Goal: Task Accomplishment & Management: Complete application form

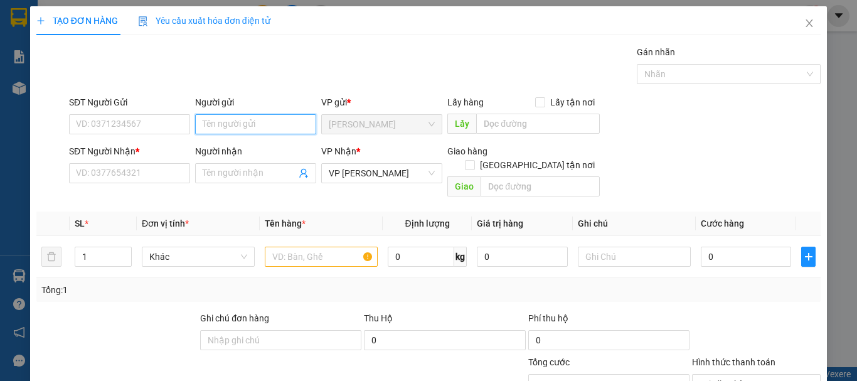
click at [212, 127] on input "Người gửi" at bounding box center [255, 124] width 121 height 20
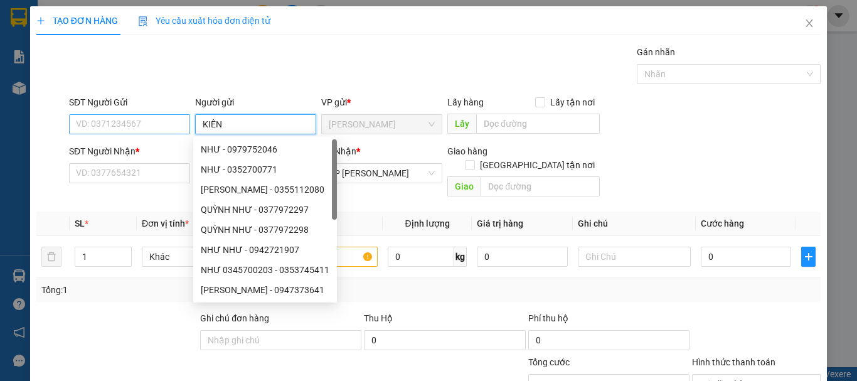
type input "KIÊN"
click at [167, 127] on input "SĐT Người Gửi" at bounding box center [129, 124] width 121 height 20
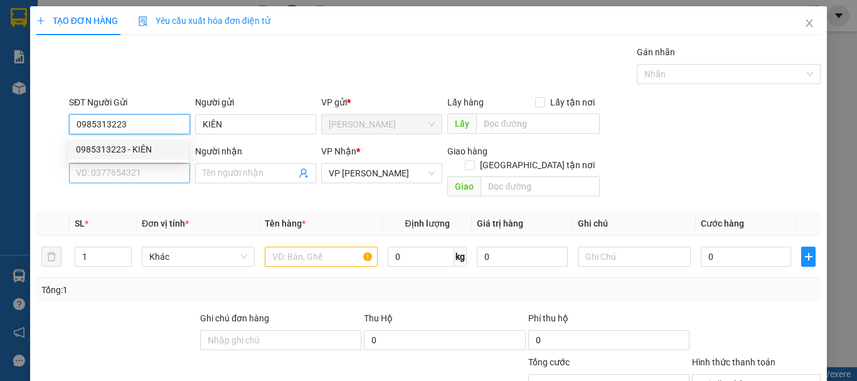
type input "0985313223"
click at [146, 179] on input "SĐT Người Nhận *" at bounding box center [129, 173] width 121 height 20
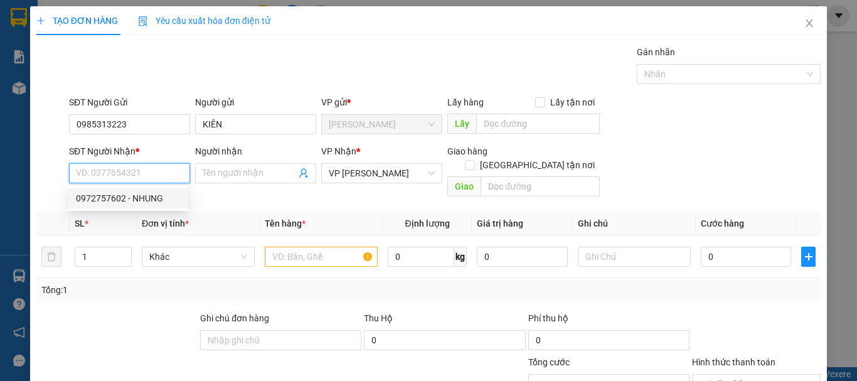
click at [150, 195] on div "0972757602 - NHUNG" at bounding box center [128, 198] width 105 height 14
type input "0972757602"
type input "NHUNG"
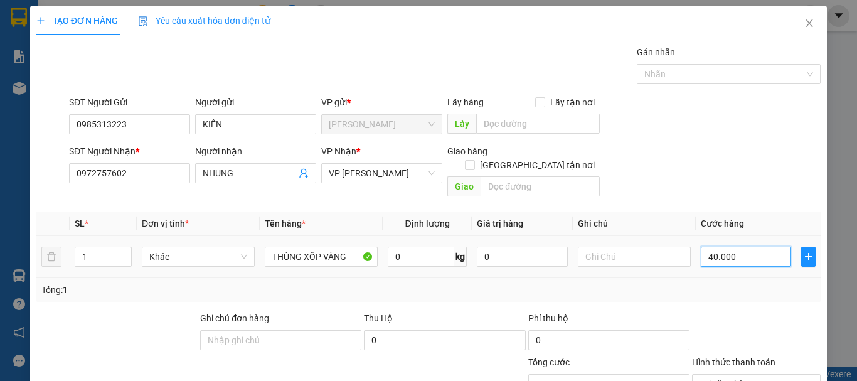
click at [762, 248] on input "40.000" at bounding box center [745, 256] width 90 height 20
type input "0"
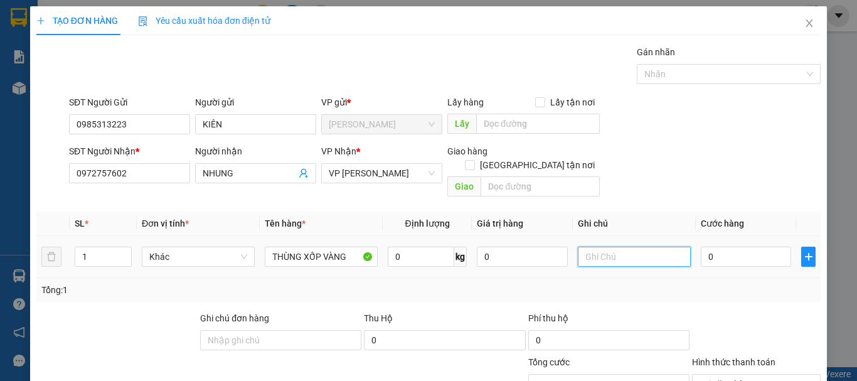
click at [621, 246] on input "text" at bounding box center [634, 256] width 113 height 20
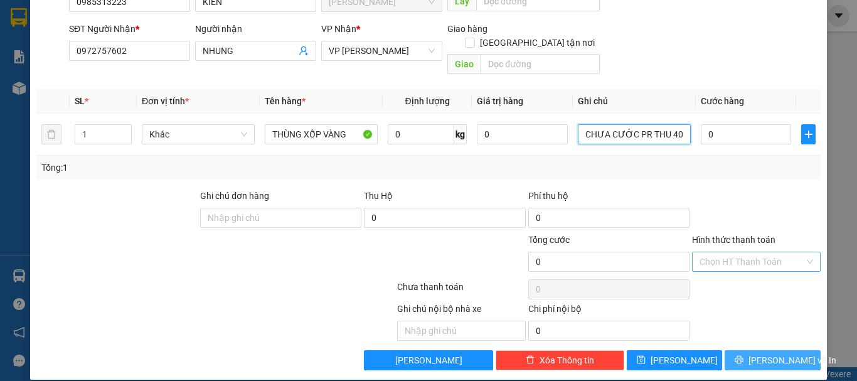
type input "CHƯA CƯỚC PR THU 40"
click at [781, 353] on span "[PERSON_NAME] và In" at bounding box center [792, 360] width 88 height 14
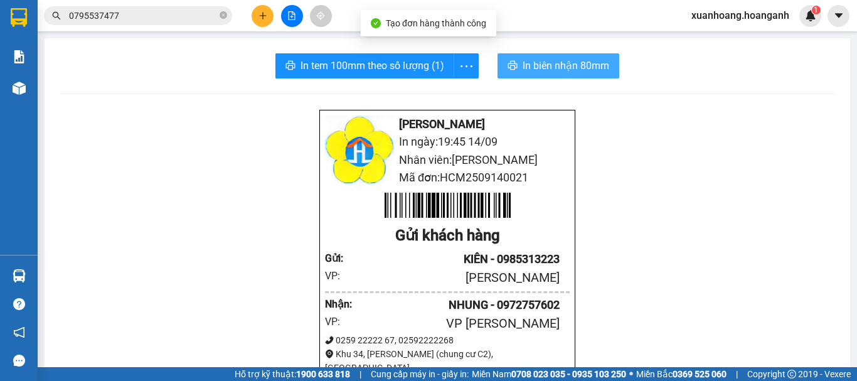
click at [575, 70] on span "In biên nhận 80mm" at bounding box center [565, 66] width 87 height 16
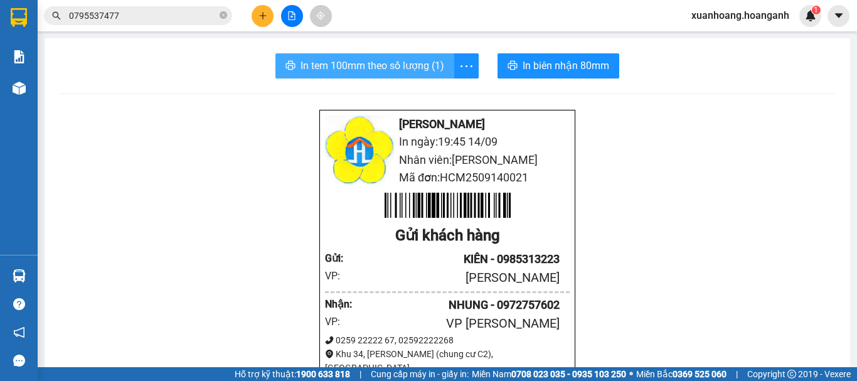
click at [404, 75] on button "In tem 100mm theo số lượng (1)" at bounding box center [364, 65] width 179 height 25
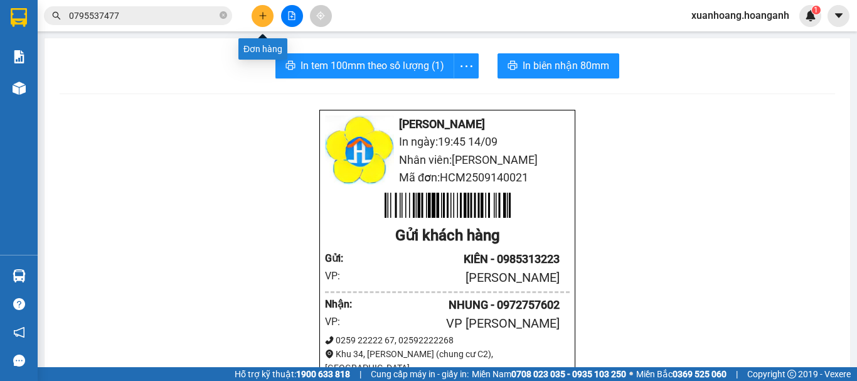
click at [258, 15] on icon "plus" at bounding box center [262, 15] width 9 height 9
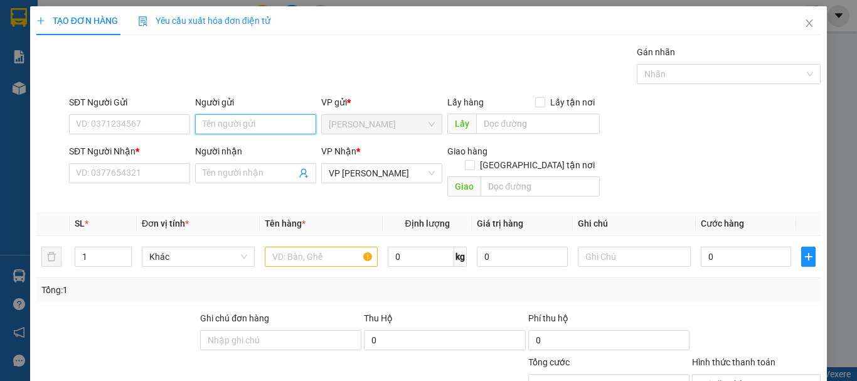
click at [211, 124] on input "Người gửi" at bounding box center [255, 124] width 121 height 20
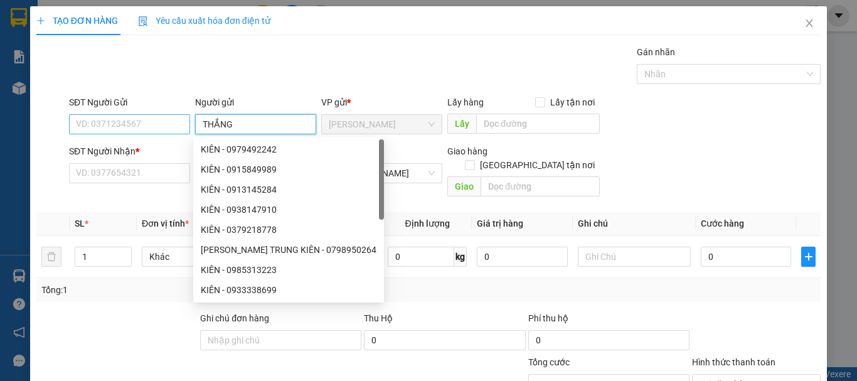
type input "THẮNG"
click at [144, 124] on input "SĐT Người Gửi" at bounding box center [129, 124] width 121 height 20
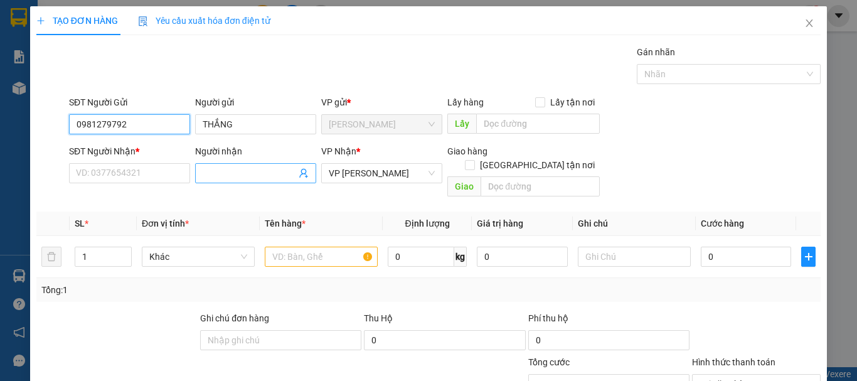
type input "0981279792"
click at [221, 171] on input "Người nhận" at bounding box center [249, 173] width 93 height 14
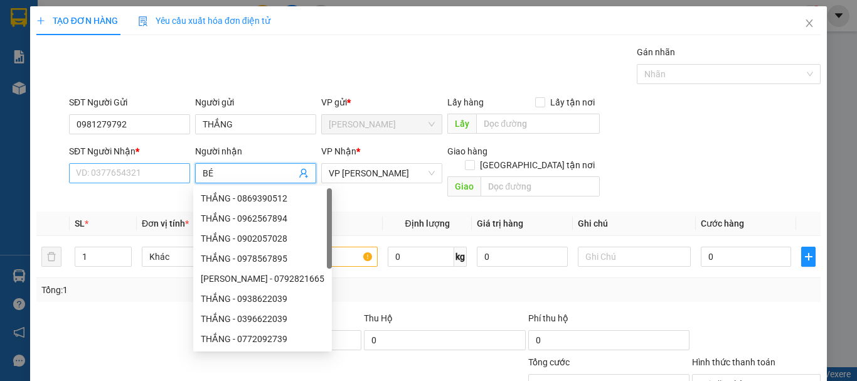
type input "BÉ"
click at [156, 171] on input "SĐT Người Nhận *" at bounding box center [129, 173] width 121 height 20
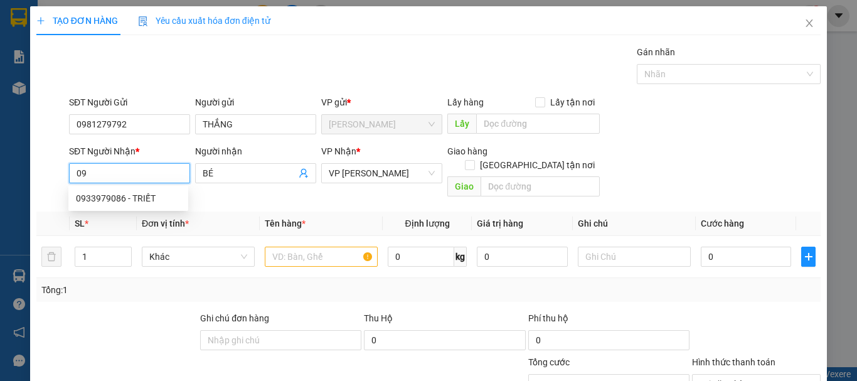
type input "0"
type input "0339791362"
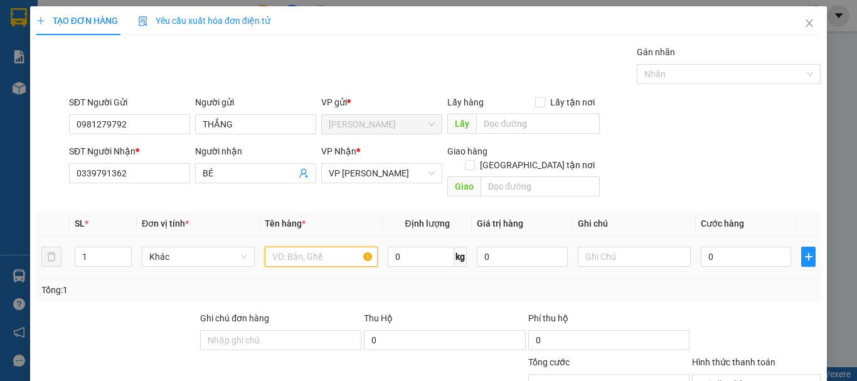
click at [315, 248] on input "text" at bounding box center [321, 256] width 113 height 20
type input "THÙNG CARTON NHỎ BÓNG"
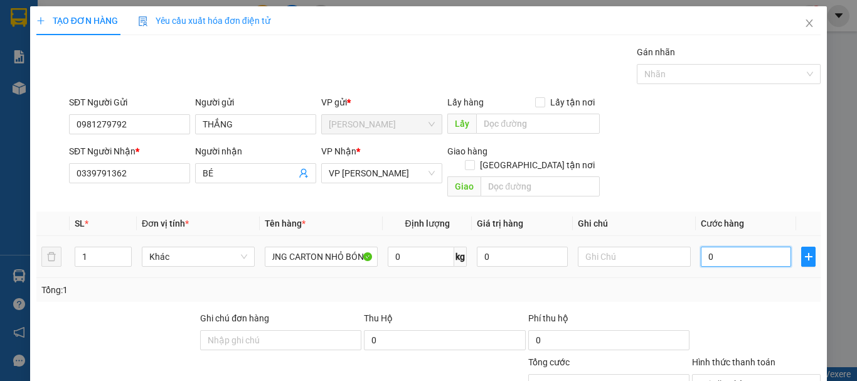
click at [749, 246] on input "0" at bounding box center [745, 256] width 90 height 20
type input "3"
type input "30"
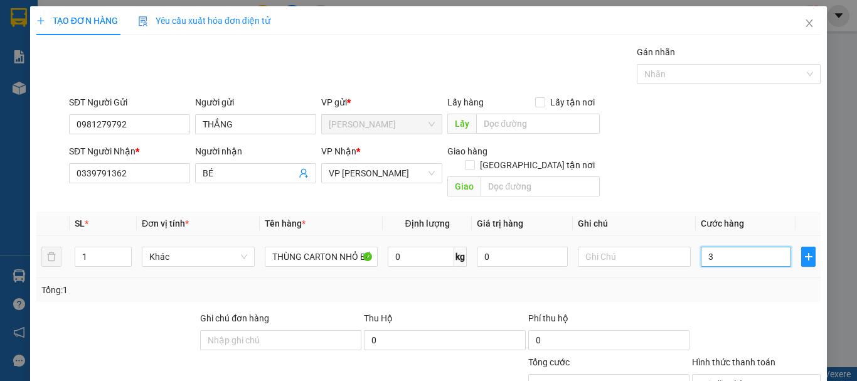
type input "30"
type input "300"
type input "3.000"
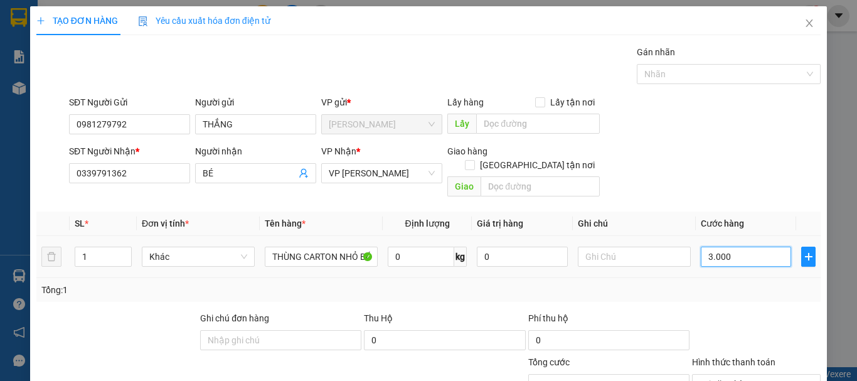
type input "30.000"
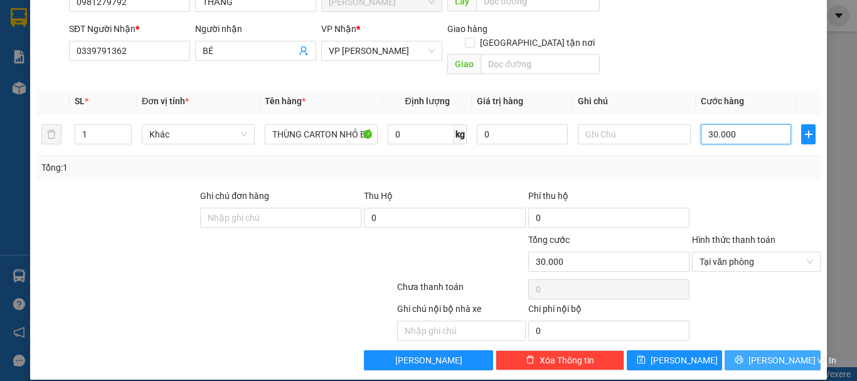
type input "30.000"
click at [766, 354] on button "[PERSON_NAME] và In" at bounding box center [772, 360] width 96 height 20
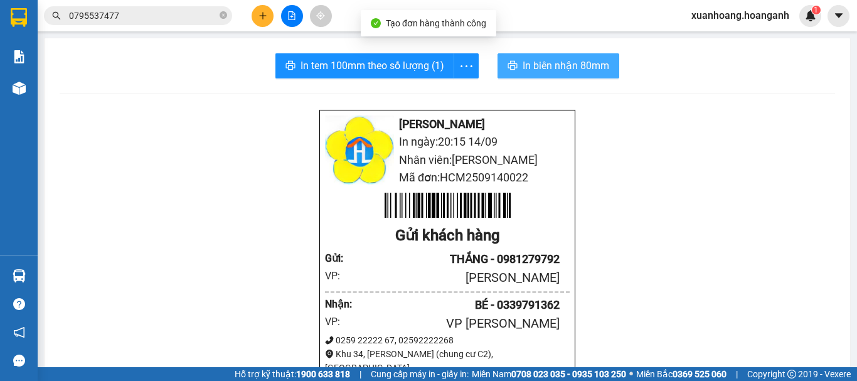
click at [576, 68] on span "In biên nhận 80mm" at bounding box center [565, 66] width 87 height 16
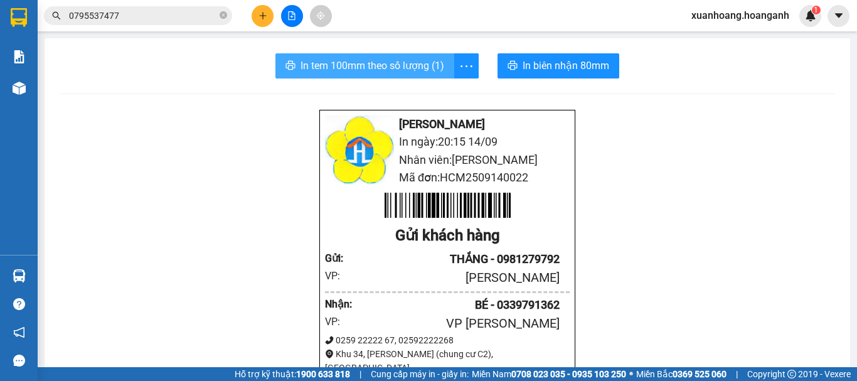
click at [407, 62] on span "In tem 100mm theo số lượng (1)" at bounding box center [372, 66] width 144 height 16
